Goal: Navigation & Orientation: Find specific page/section

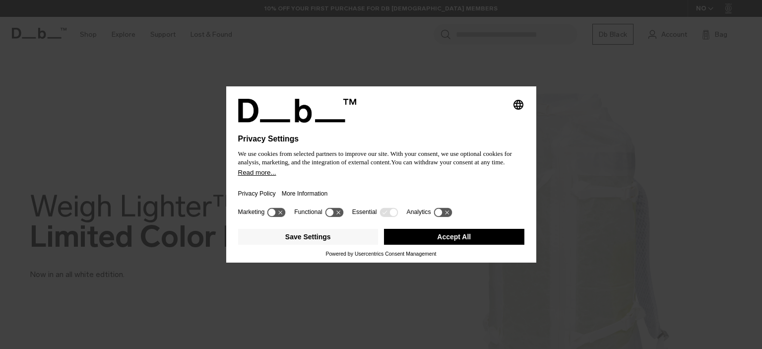
click at [444, 247] on div "Save Settings Accept All" at bounding box center [381, 238] width 286 height 26
click at [448, 239] on button "Accept All" at bounding box center [454, 237] width 140 height 16
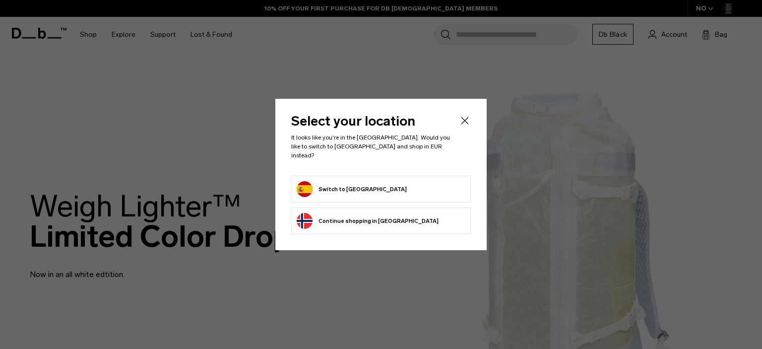
click at [462, 118] on div "Select your location It looks like you're in the [GEOGRAPHIC_DATA]. Would you l…" at bounding box center [380, 174] width 211 height 151
click at [370, 176] on li "Switch to [GEOGRAPHIC_DATA]" at bounding box center [381, 189] width 180 height 27
click at [369, 186] on form "Switch to [GEOGRAPHIC_DATA]" at bounding box center [381, 189] width 169 height 16
click at [321, 181] on button "Switch to [GEOGRAPHIC_DATA]" at bounding box center [352, 189] width 110 height 16
click at [323, 183] on button "Switch to [GEOGRAPHIC_DATA]" at bounding box center [352, 189] width 110 height 16
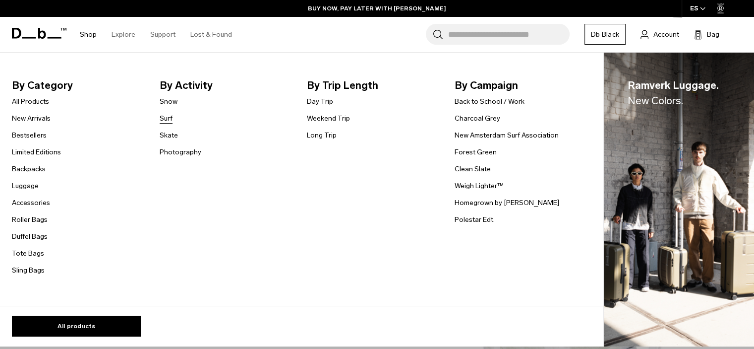
click at [169, 114] on link "Surf" at bounding box center [166, 118] width 13 height 10
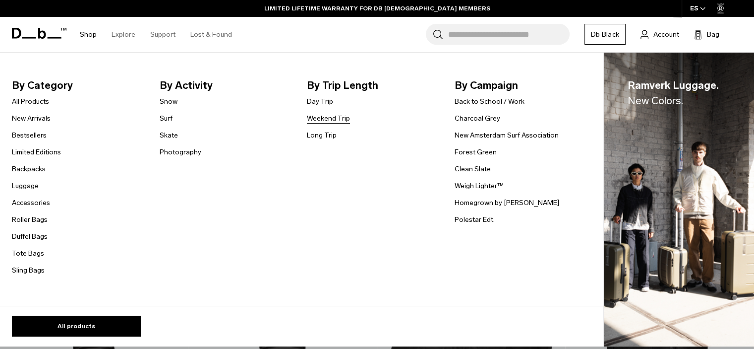
click at [328, 120] on link "Weekend Trip" at bounding box center [328, 118] width 43 height 10
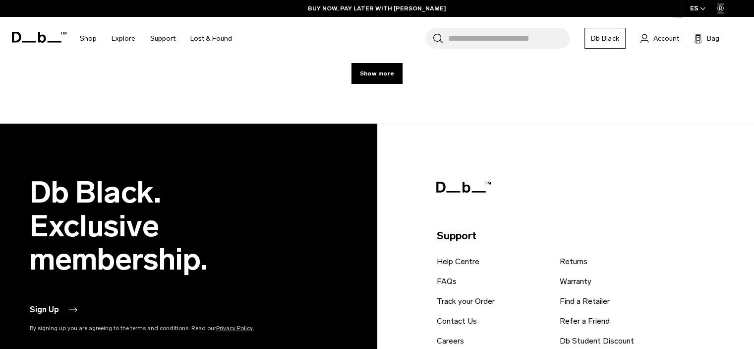
scroll to position [3239, 0]
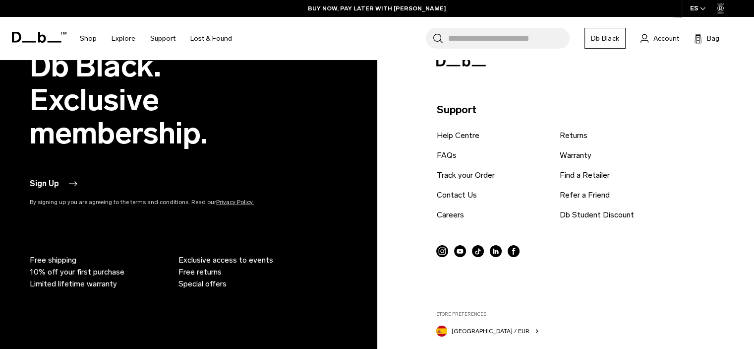
click at [435, 213] on div "Db Black. Exclusive membership. Sign Up By signing up you are agreeing to the t…" at bounding box center [377, 237] width 695 height 374
click at [447, 215] on link "Careers" at bounding box center [449, 215] width 27 height 12
